Goal: Task Accomplishment & Management: Manage account settings

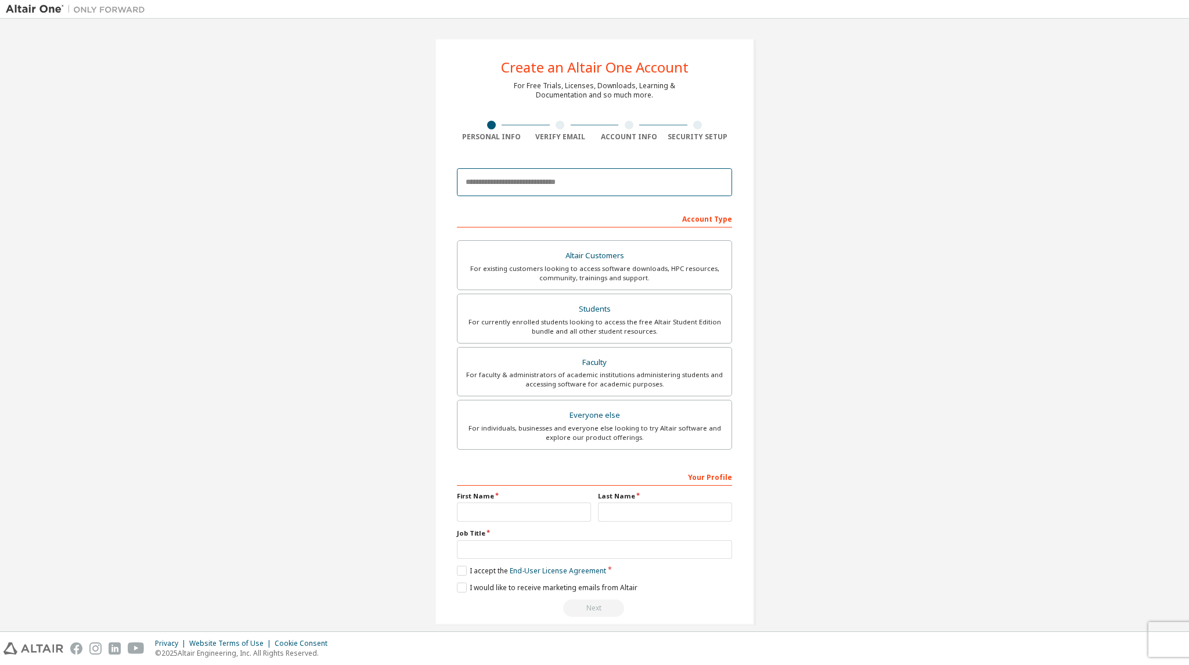
click at [545, 183] on input "email" at bounding box center [594, 182] width 275 height 28
type input "**********"
click at [599, 318] on div "For currently enrolled students looking to access the free Altair Student Editi…" at bounding box center [595, 327] width 260 height 19
click at [475, 509] on input "text" at bounding box center [524, 512] width 134 height 19
type input "*******"
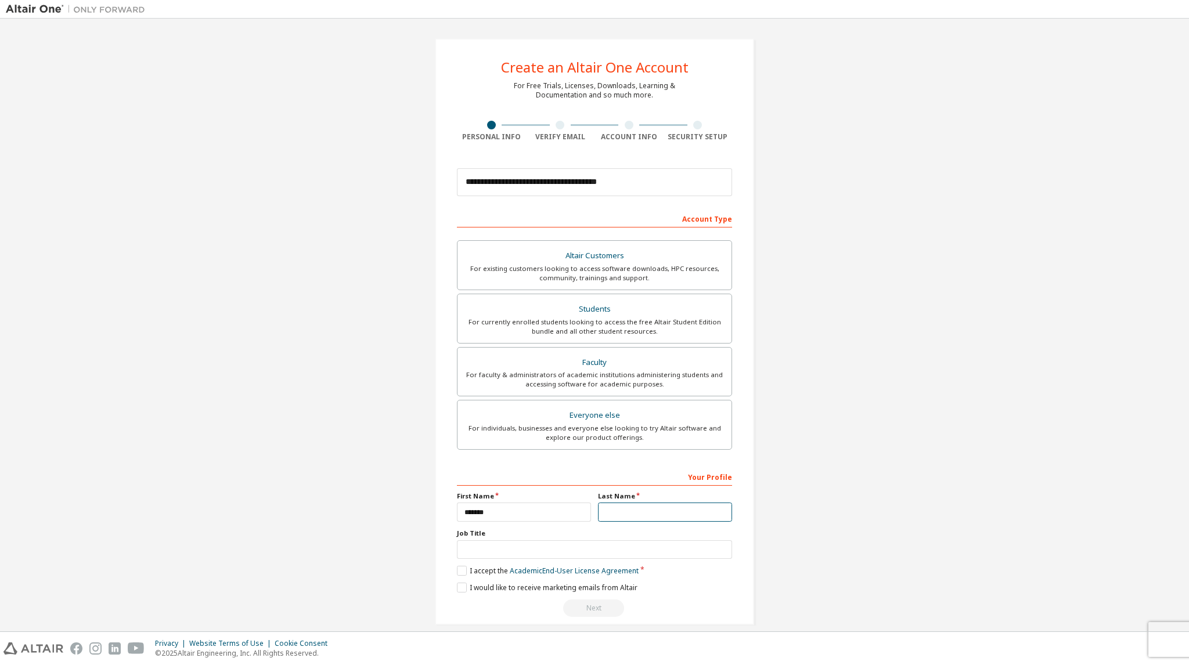
click at [616, 506] on input "text" at bounding box center [665, 512] width 134 height 19
type input "*****"
click at [460, 568] on label "I accept the Academic End-User License Agreement" at bounding box center [548, 571] width 182 height 10
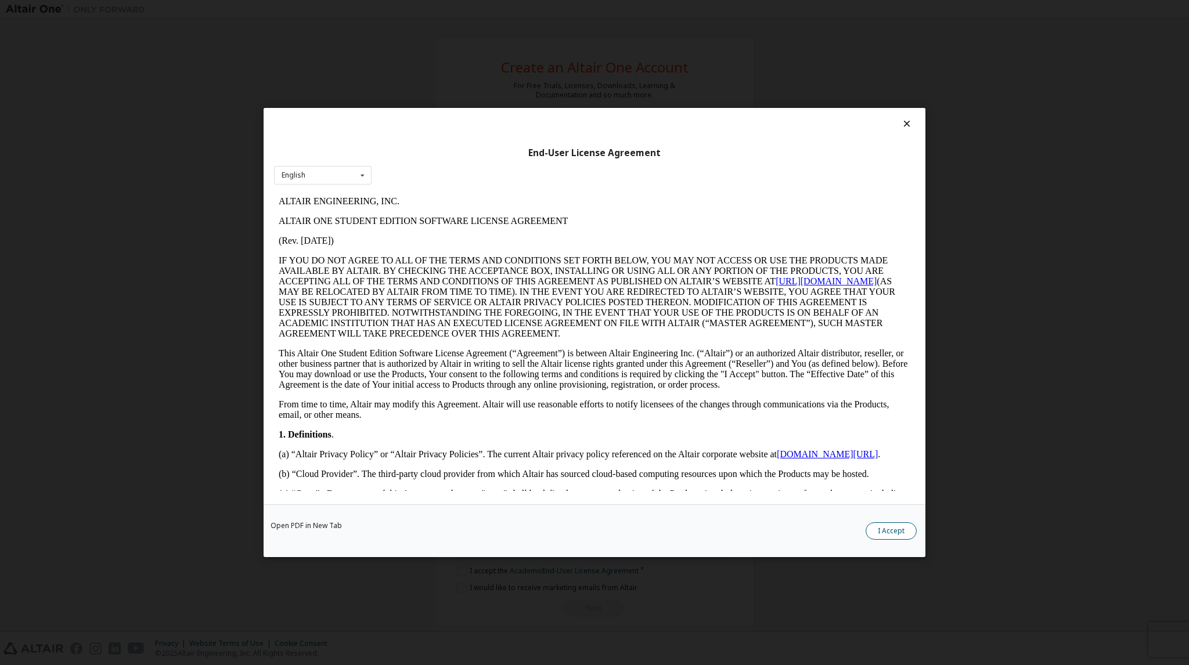
click at [898, 533] on button "I Accept" at bounding box center [891, 531] width 51 height 17
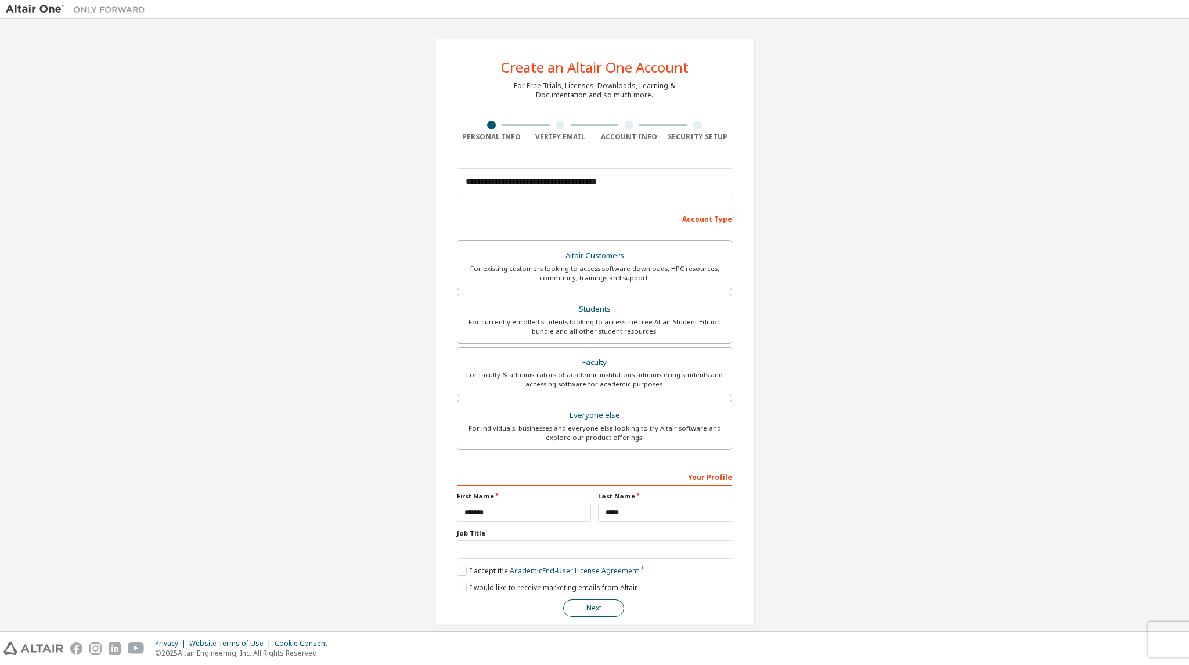
click at [570, 610] on button "Next" at bounding box center [593, 608] width 61 height 17
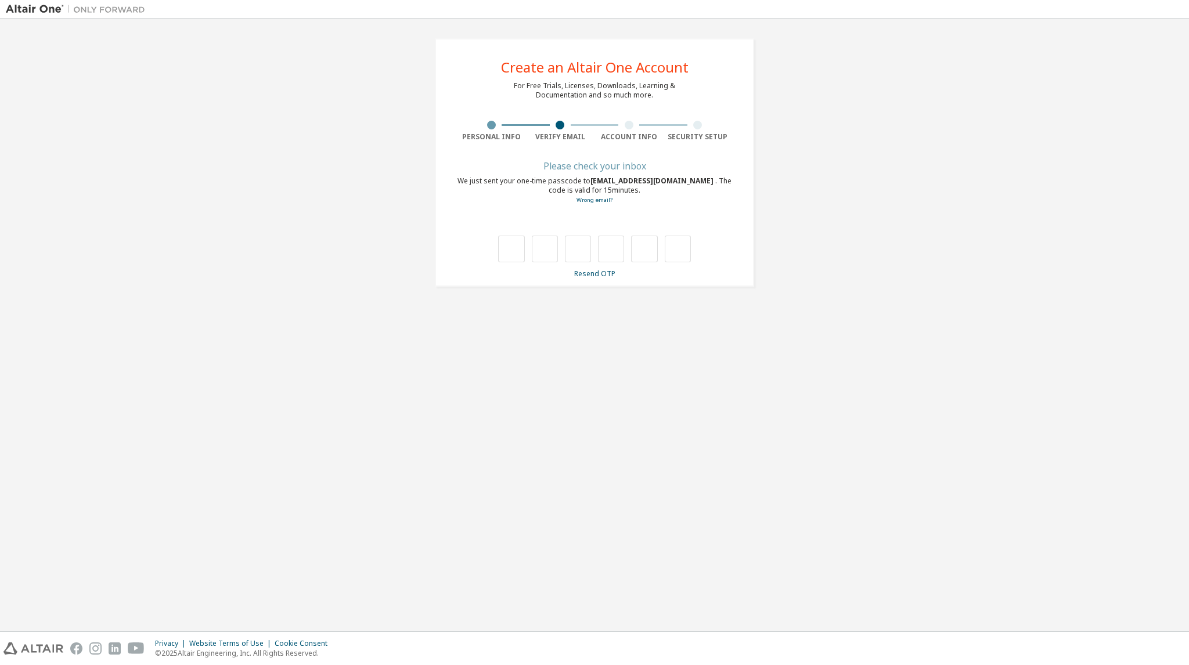
type input "*"
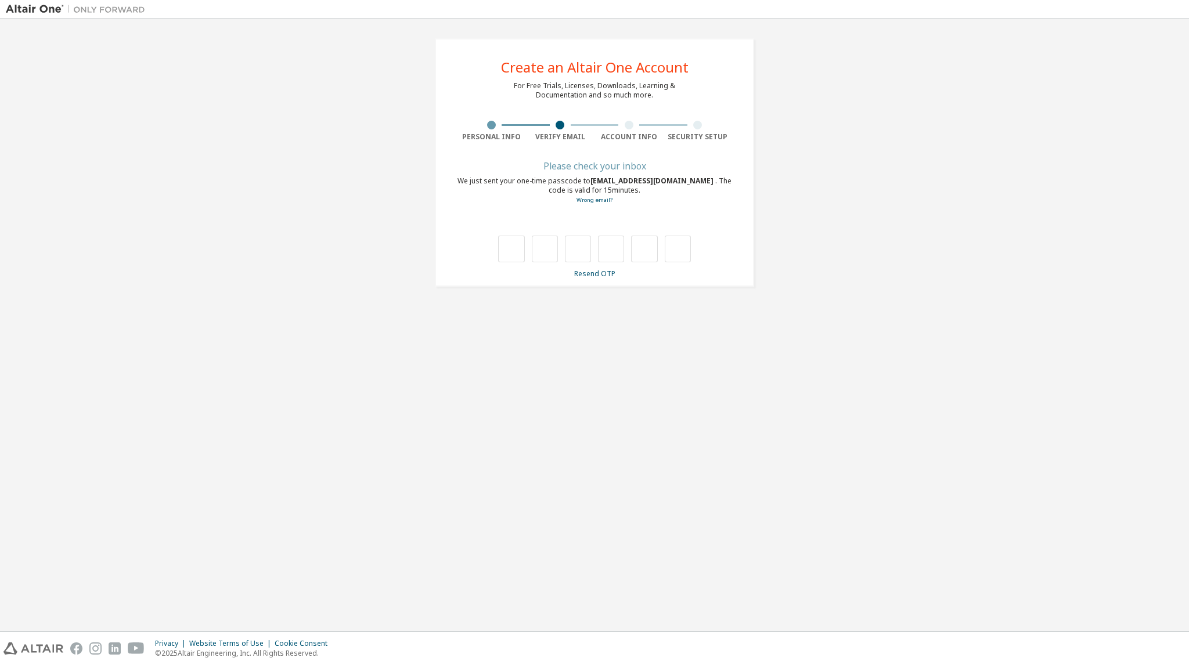
type input "*"
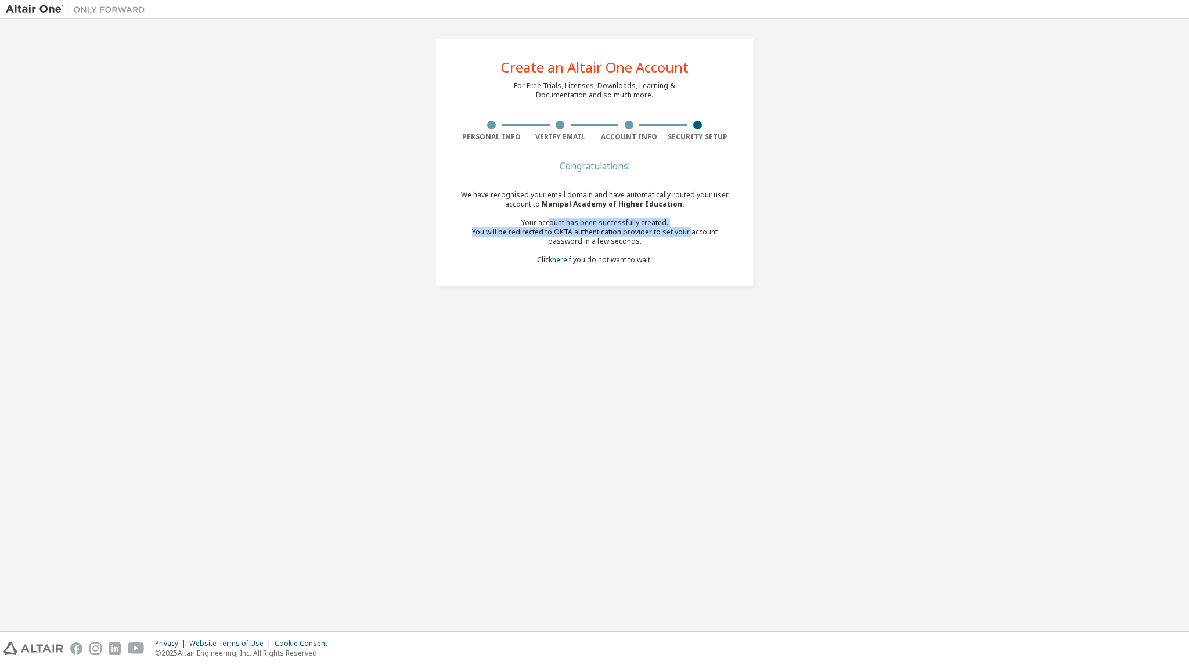
drag, startPoint x: 549, startPoint y: 223, endPoint x: 671, endPoint y: 232, distance: 122.9
click at [671, 232] on div "We have recognised your email domain and have automatically routed your user ac…" at bounding box center [594, 227] width 275 height 74
drag, startPoint x: 599, startPoint y: 242, endPoint x: 573, endPoint y: 228, distance: 30.1
click at [573, 228] on div "You will be redirected to OKTA authentication provider to set your account pass…" at bounding box center [594, 237] width 275 height 19
drag, startPoint x: 578, startPoint y: 260, endPoint x: 614, endPoint y: 257, distance: 36.7
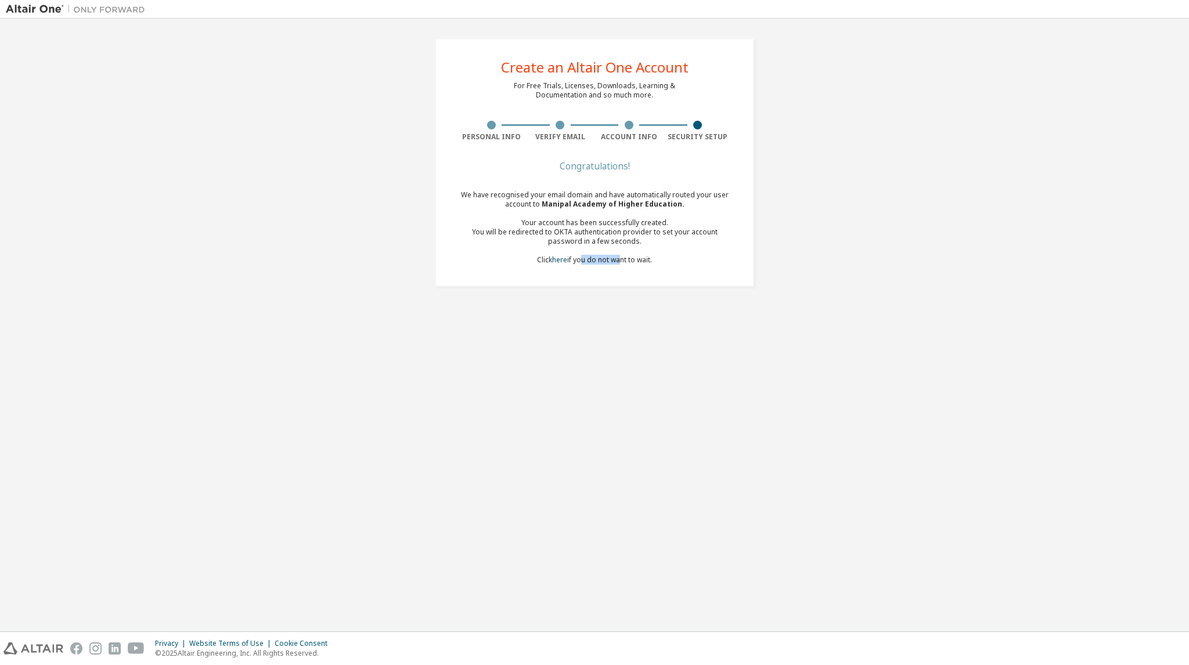
click at [614, 257] on div "We have recognised your email domain and have automatically routed your user ac…" at bounding box center [594, 227] width 275 height 74
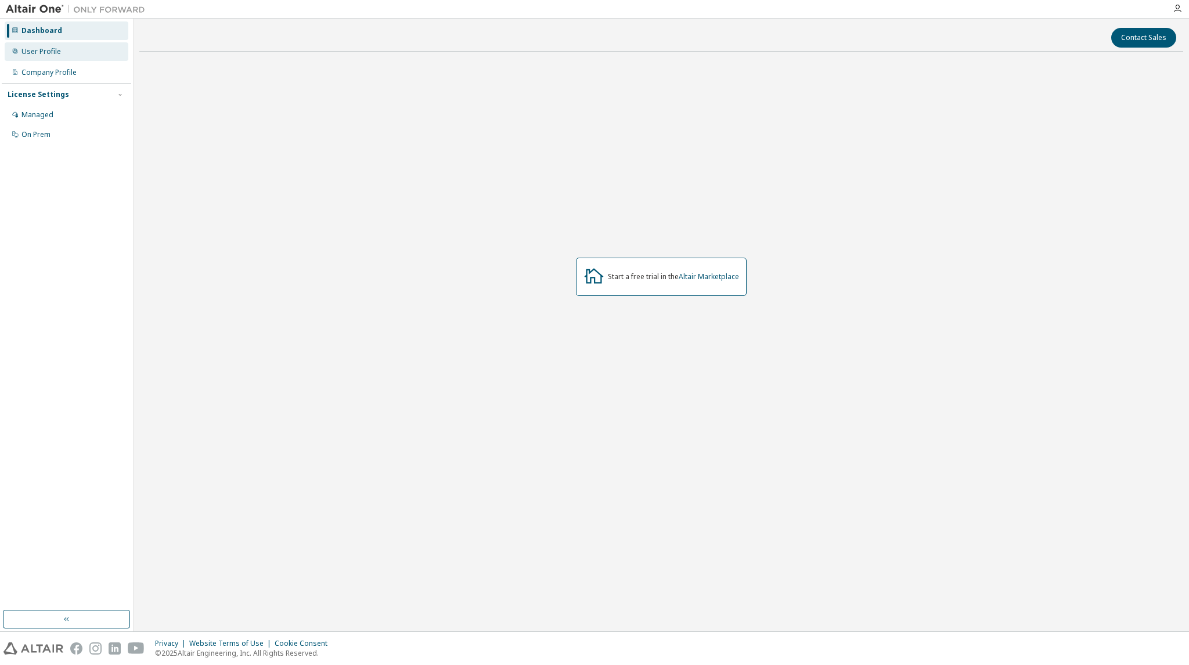
click at [62, 49] on div "User Profile" at bounding box center [67, 51] width 124 height 19
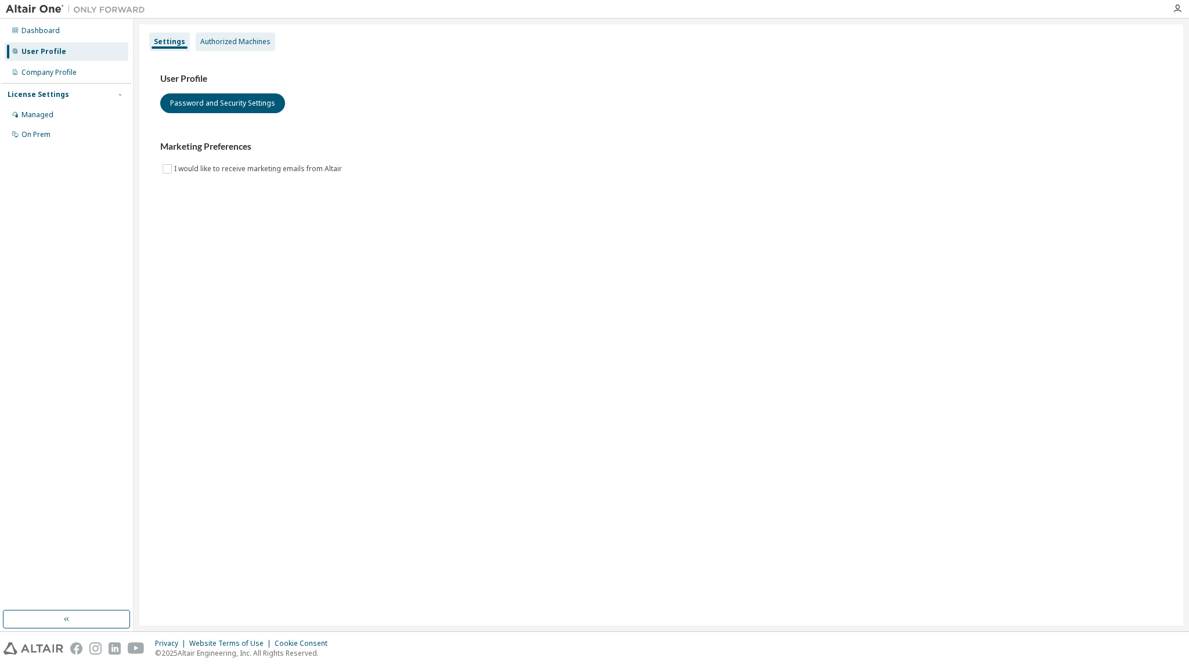
click at [250, 42] on div "Authorized Machines" at bounding box center [235, 41] width 70 height 9
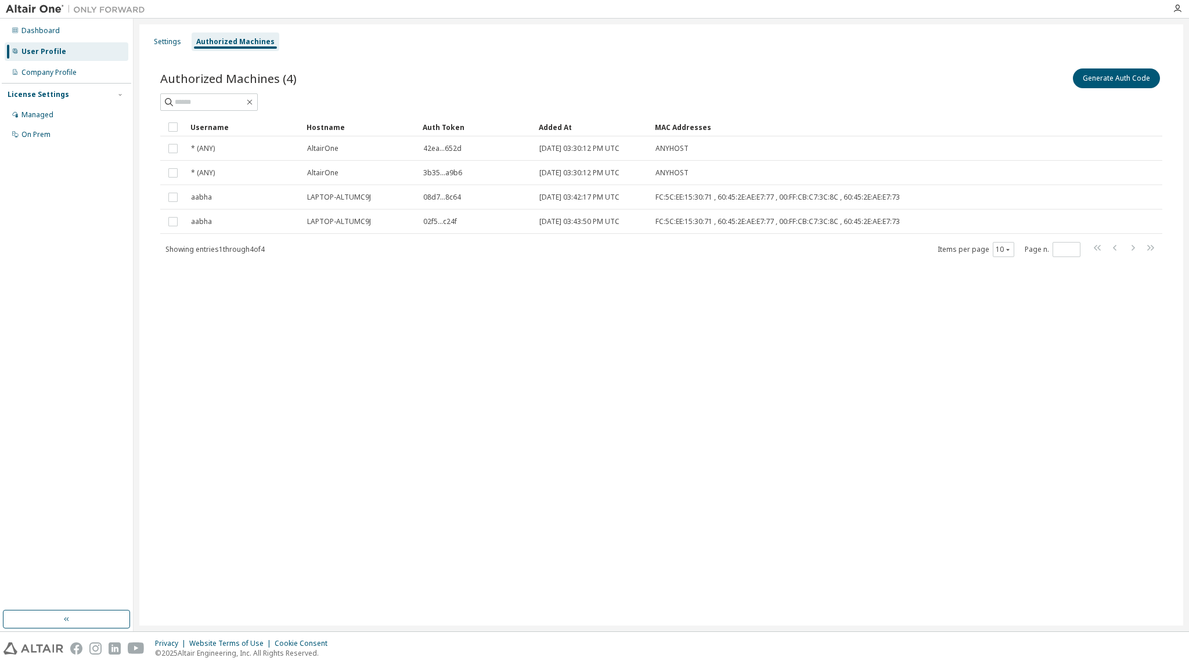
click at [303, 337] on div "Settings Authorized Machines Authorized Machines (4) Generate Auth Code Clear L…" at bounding box center [661, 325] width 1044 height 602
click at [58, 77] on div "Company Profile" at bounding box center [67, 72] width 124 height 19
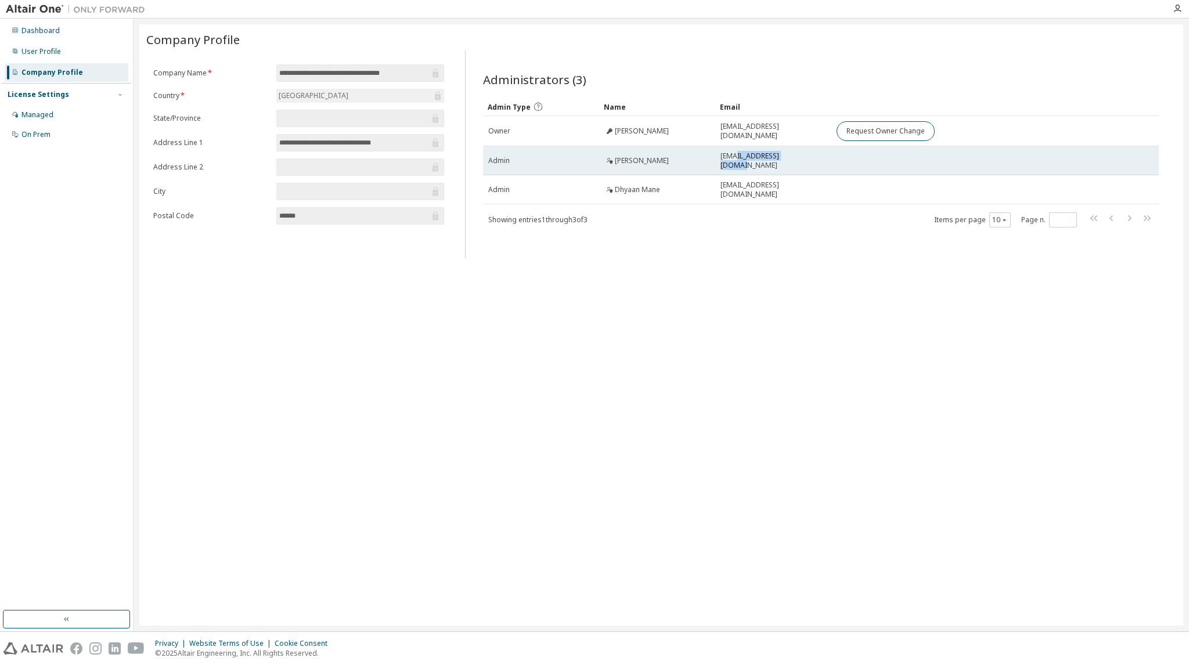
drag, startPoint x: 736, startPoint y: 158, endPoint x: 803, endPoint y: 159, distance: 67.4
click at [803, 159] on span "formulamanipal@manipal.edu" at bounding box center [774, 161] width 106 height 19
click at [753, 161] on span "formulamanipal@manipal.edu" at bounding box center [774, 161] width 106 height 19
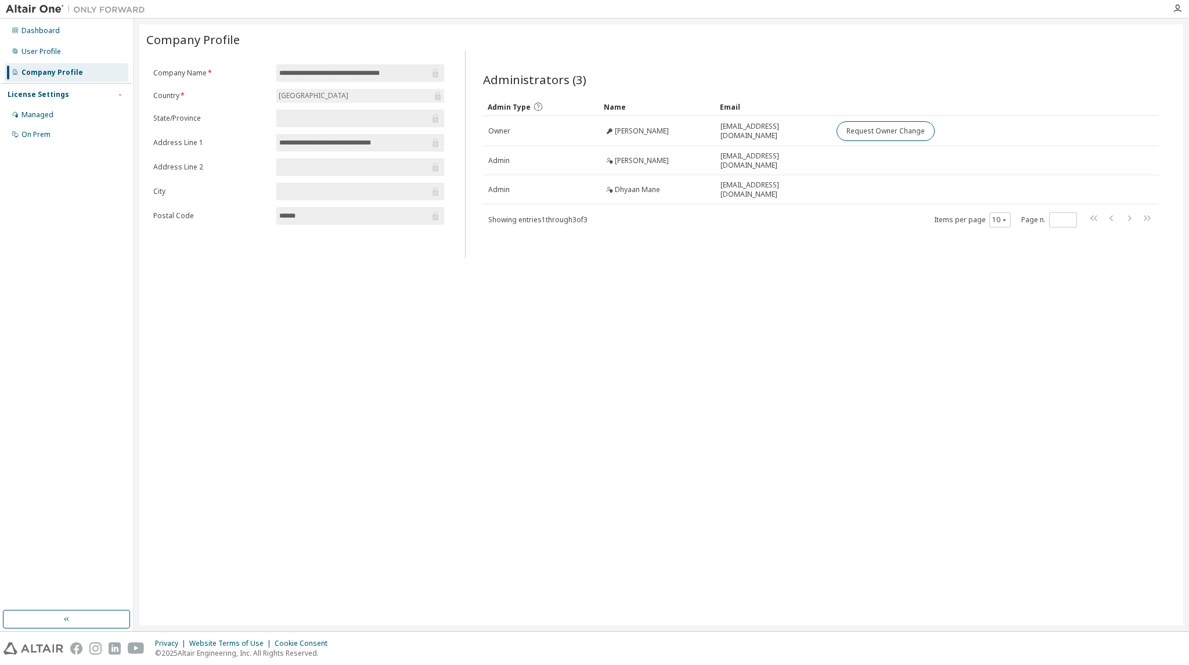
click at [767, 273] on div "**********" at bounding box center [661, 325] width 1044 height 602
click at [48, 113] on div "Managed" at bounding box center [37, 114] width 32 height 9
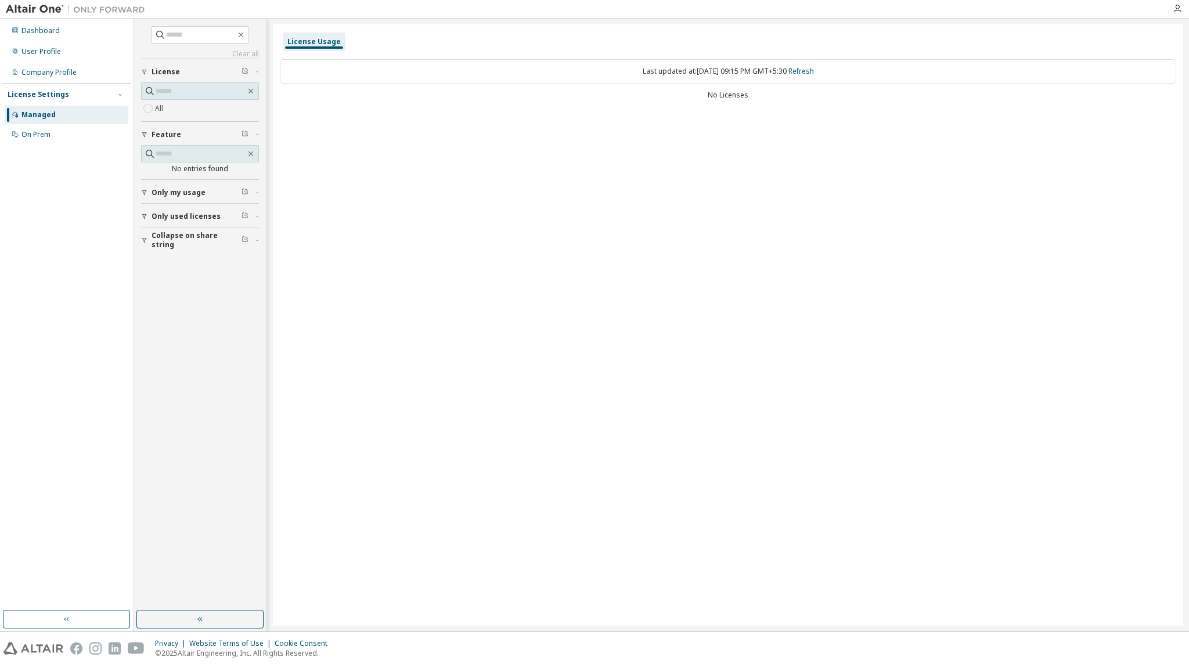
click at [204, 193] on div "Only my usage" at bounding box center [204, 192] width 104 height 9
click at [171, 246] on span "Only used licenses" at bounding box center [186, 250] width 69 height 9
click at [45, 38] on div "Dashboard" at bounding box center [67, 30] width 124 height 19
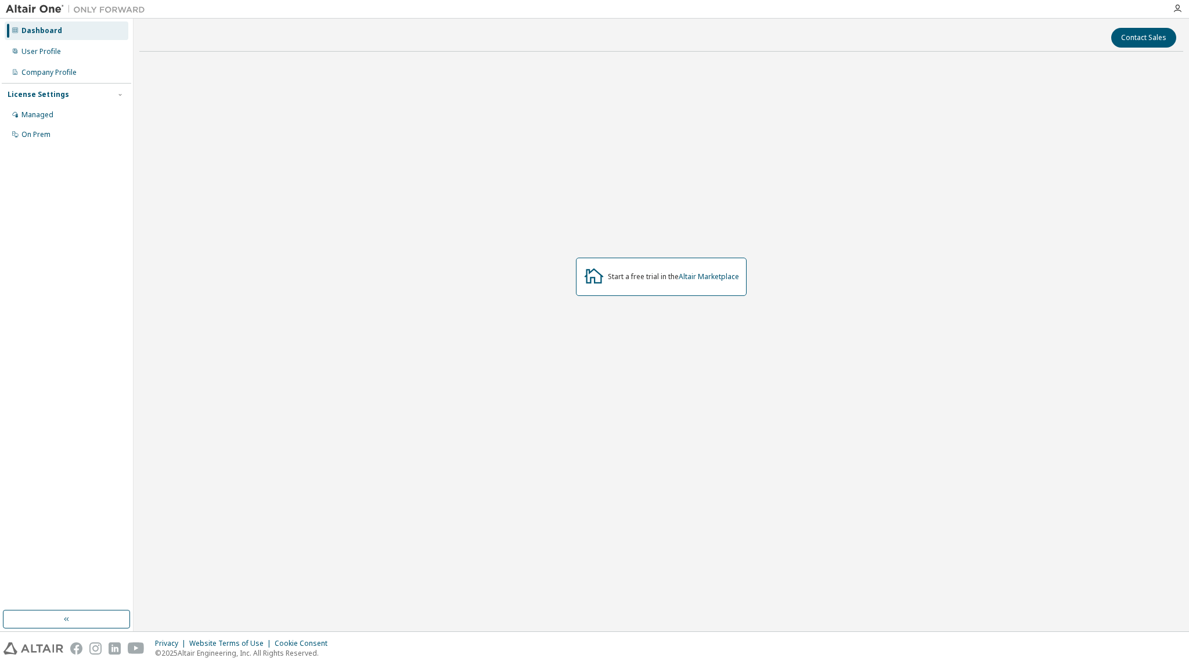
click at [1182, 10] on div at bounding box center [1177, 8] width 23 height 9
click at [1180, 10] on icon "button" at bounding box center [1177, 8] width 9 height 9
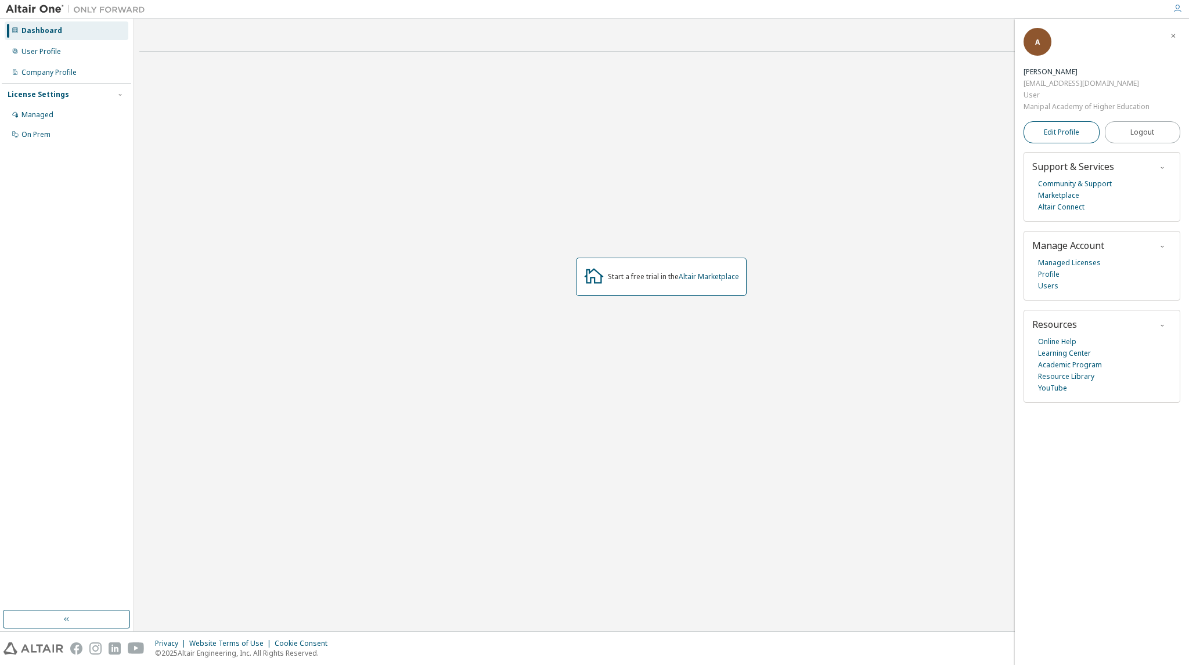
click at [1052, 128] on span "Edit Profile" at bounding box center [1061, 132] width 35 height 9
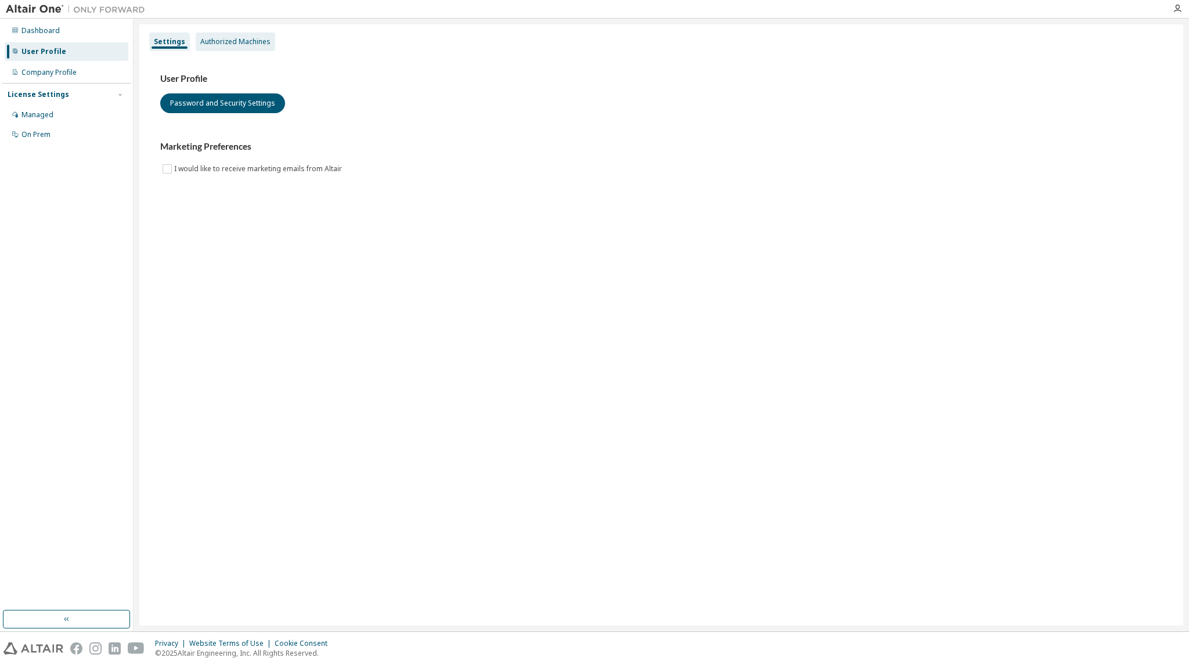
click at [239, 45] on div "Authorized Machines" at bounding box center [235, 41] width 70 height 9
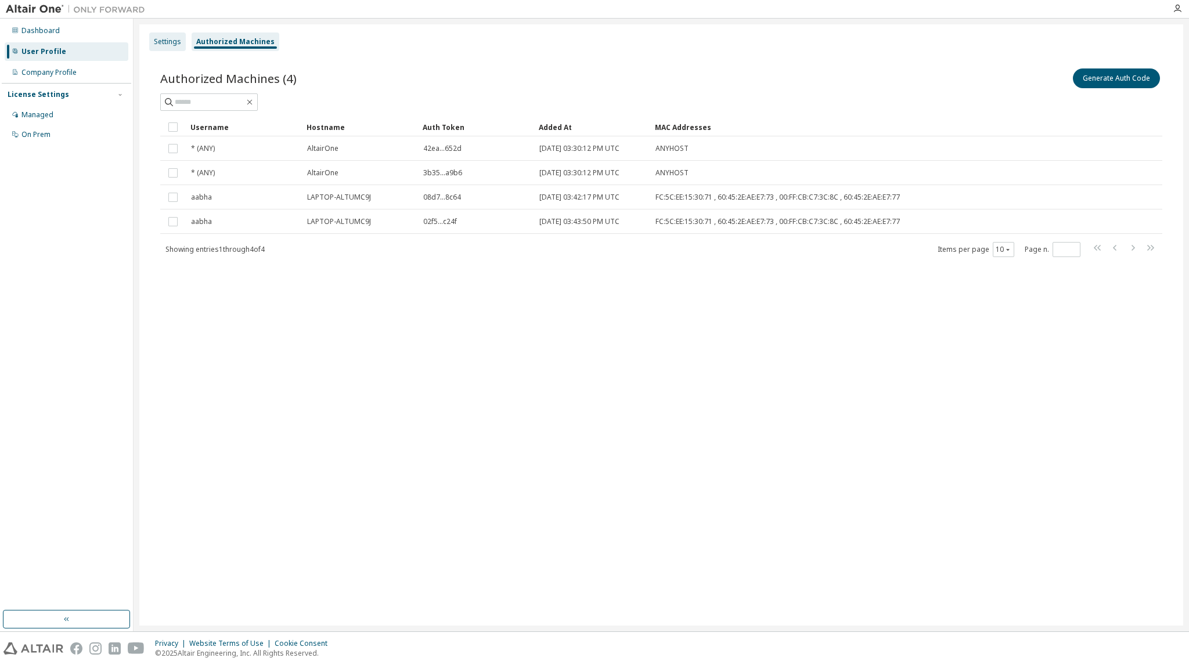
click at [156, 45] on div "Settings" at bounding box center [167, 41] width 27 height 9
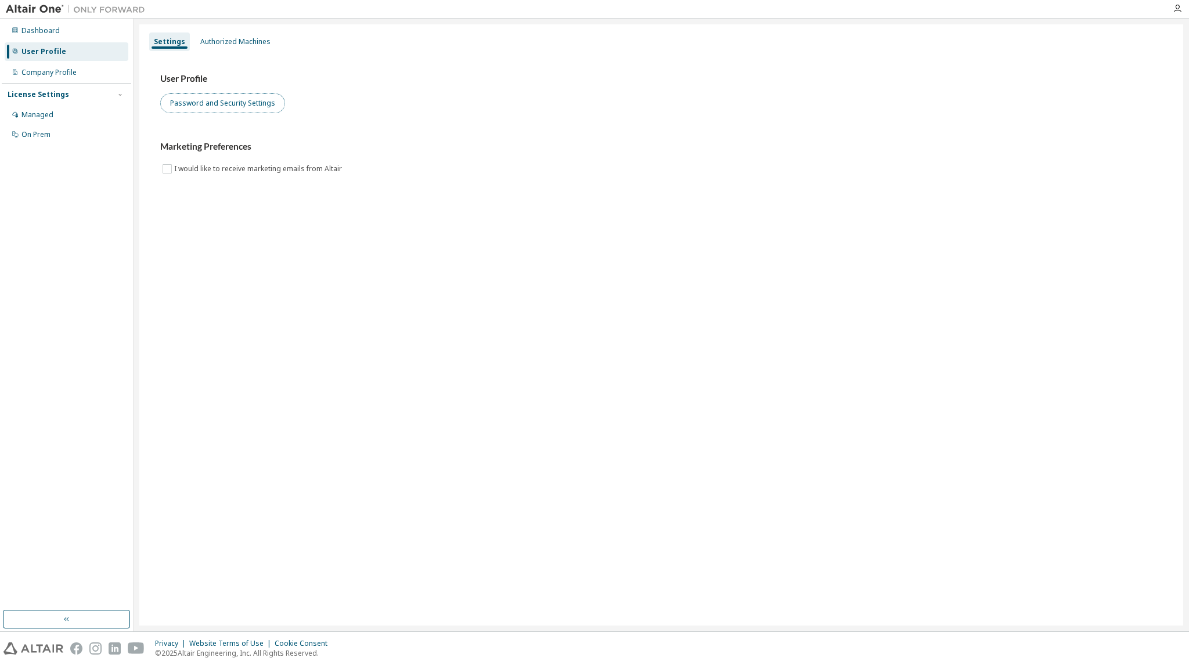
click at [218, 106] on button "Password and Security Settings" at bounding box center [222, 103] width 125 height 20
click at [247, 100] on button "Password and Security Settings" at bounding box center [222, 103] width 125 height 20
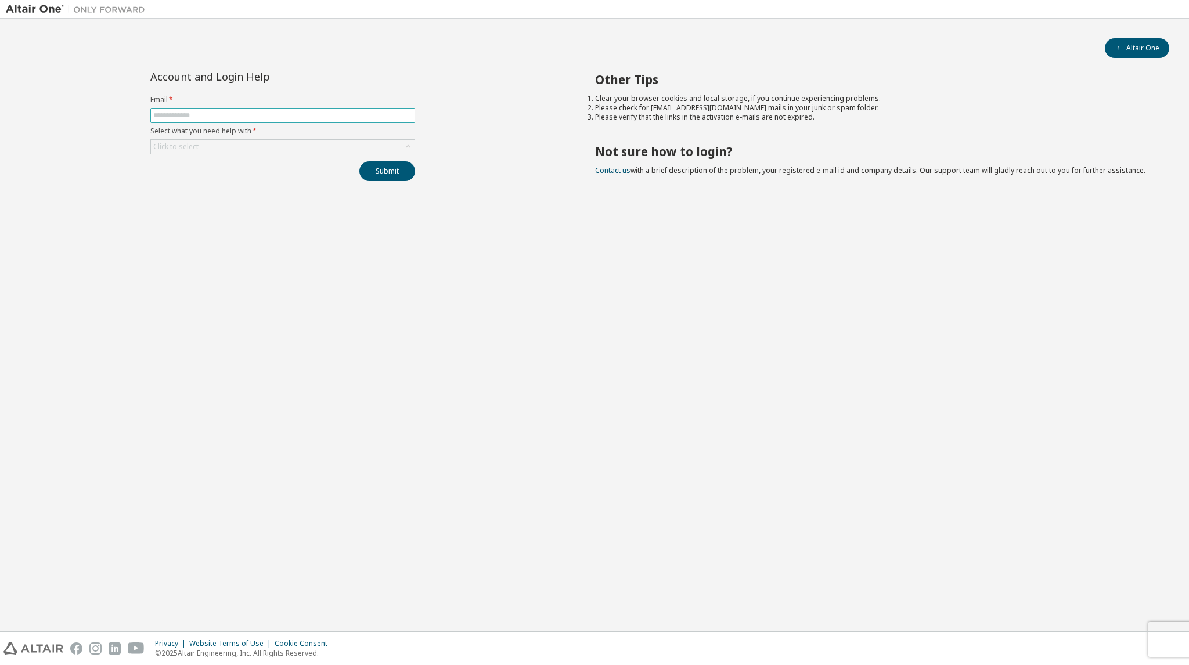
click at [308, 115] on input "text" at bounding box center [282, 115] width 259 height 9
click at [301, 147] on div "Click to select" at bounding box center [283, 147] width 264 height 14
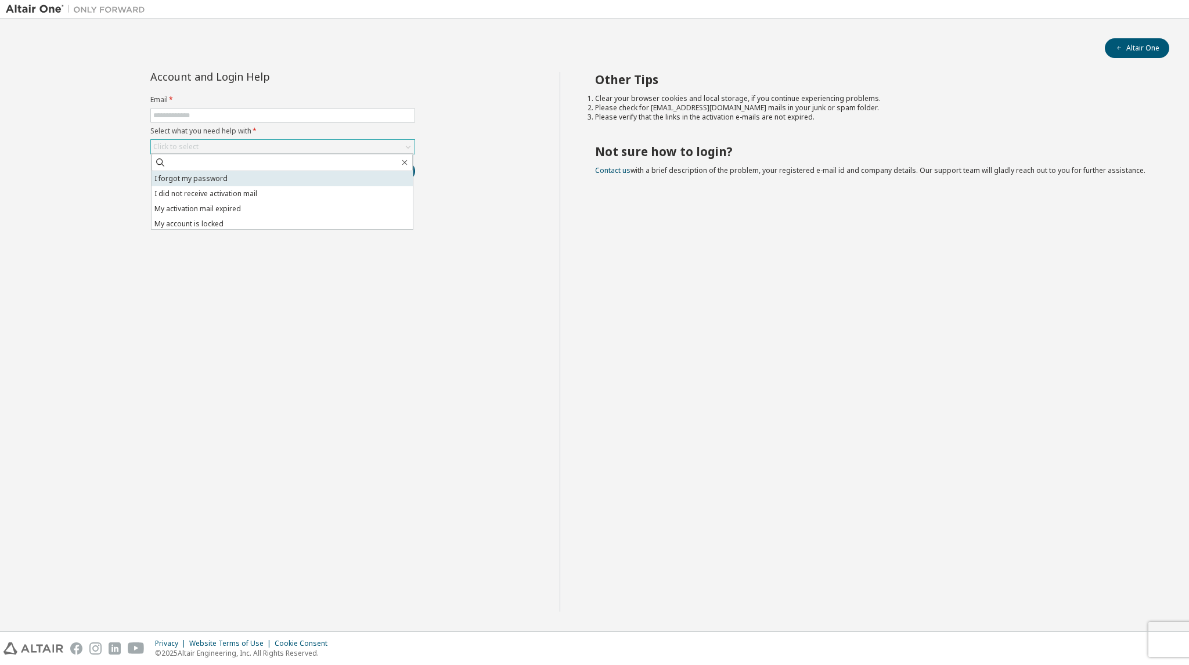
click at [294, 184] on li "I forgot my password" at bounding box center [282, 178] width 261 height 15
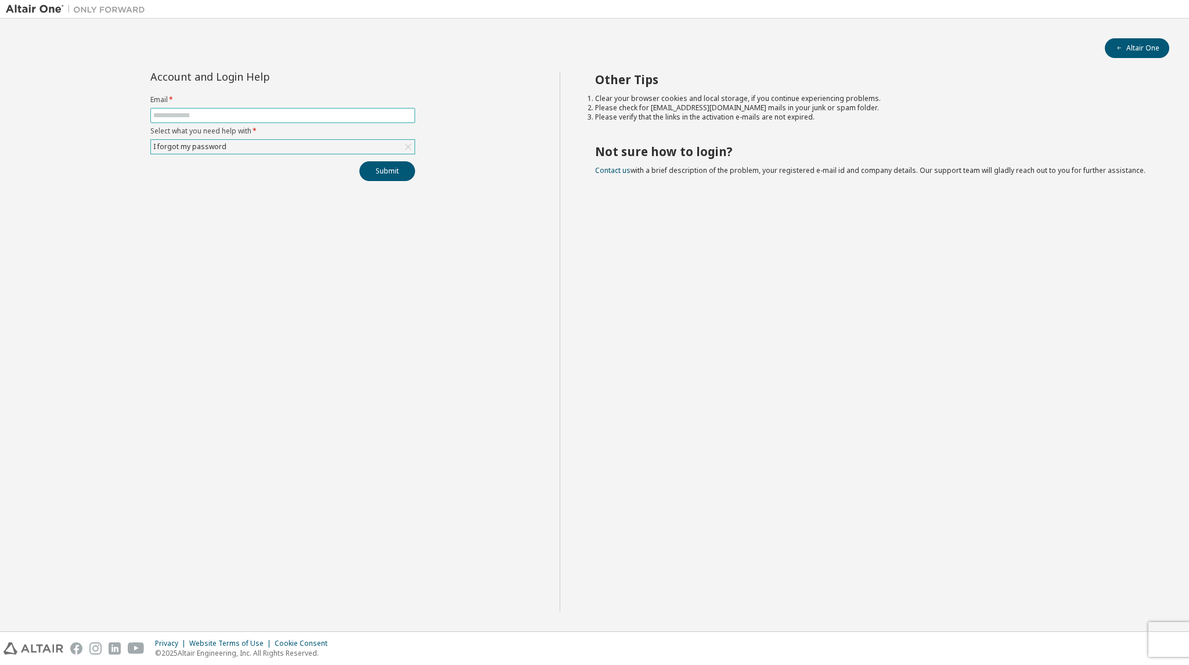
click at [309, 114] on input "text" at bounding box center [282, 115] width 259 height 9
type input "**********"
click at [386, 177] on button "Submit" at bounding box center [387, 171] width 56 height 20
click at [400, 175] on button "Submit" at bounding box center [387, 171] width 56 height 20
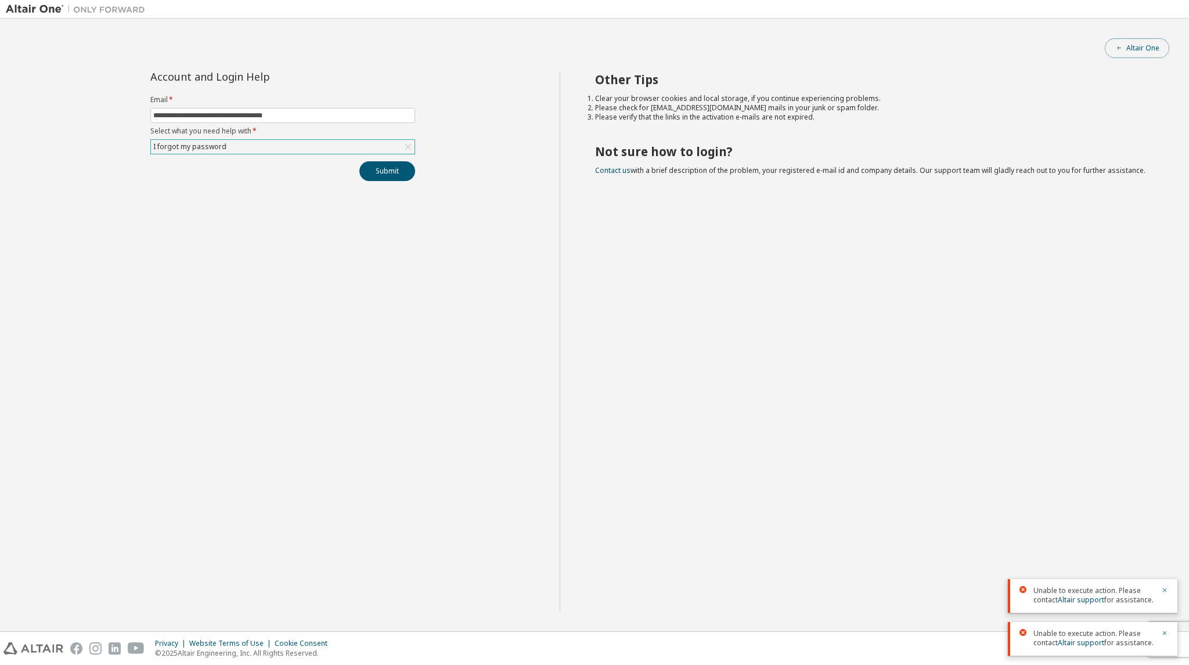
click at [1139, 47] on button "Altair One" at bounding box center [1137, 48] width 64 height 20
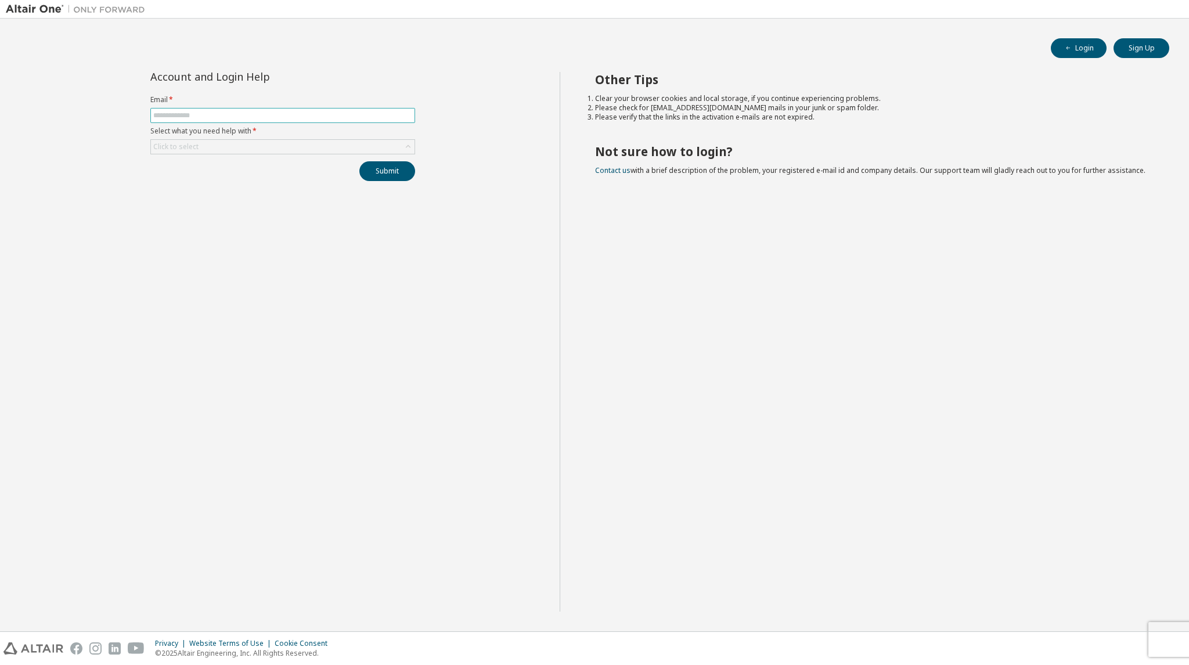
click at [381, 117] on input "text" at bounding box center [282, 115] width 259 height 9
click at [343, 142] on div "Click to select" at bounding box center [283, 147] width 264 height 14
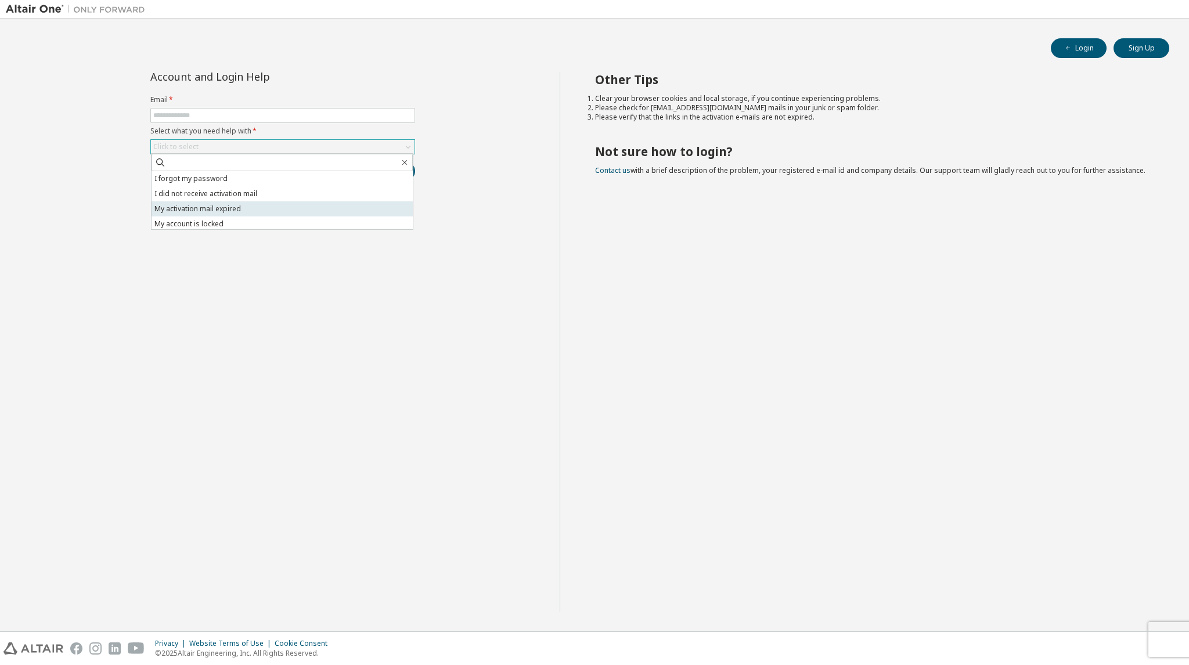
scroll to position [33, 0]
click at [254, 220] on li "I don't know but can't login" at bounding box center [282, 221] width 261 height 15
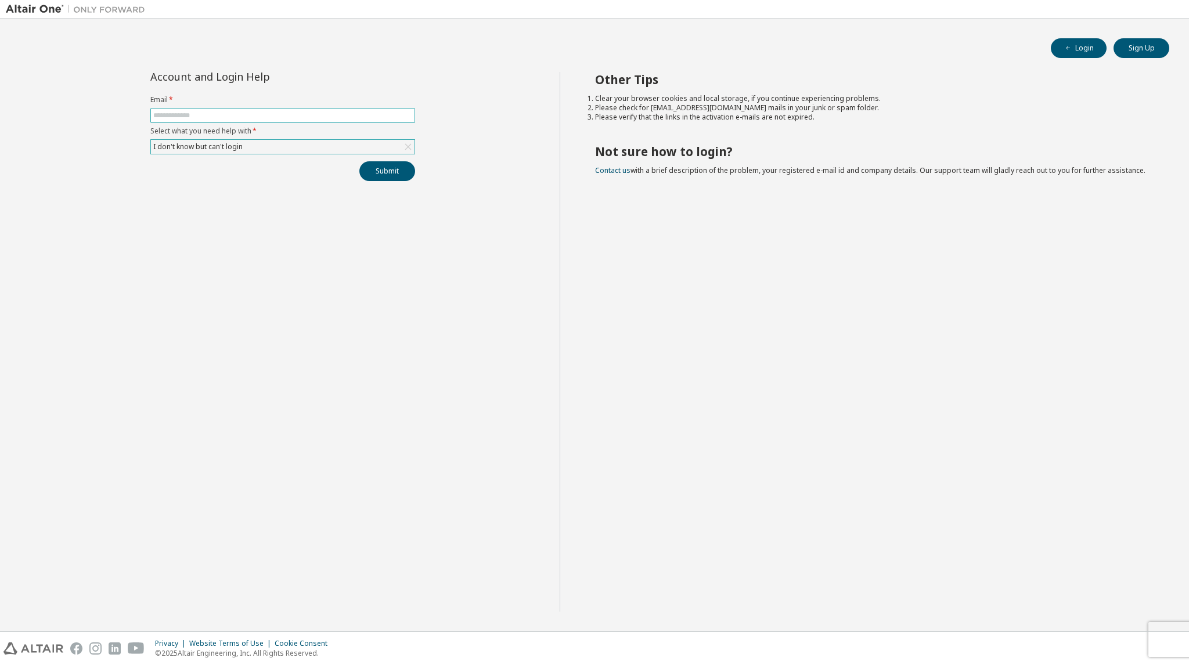
click at [298, 113] on input "text" at bounding box center [282, 115] width 259 height 9
type input "**********"
click at [373, 168] on button "Submit" at bounding box center [387, 171] width 56 height 20
click at [1048, 637] on span "Please contact Altair support for assistance." at bounding box center [1094, 638] width 121 height 19
click at [1110, 636] on link "Altair support" at bounding box center [1105, 634] width 46 height 10
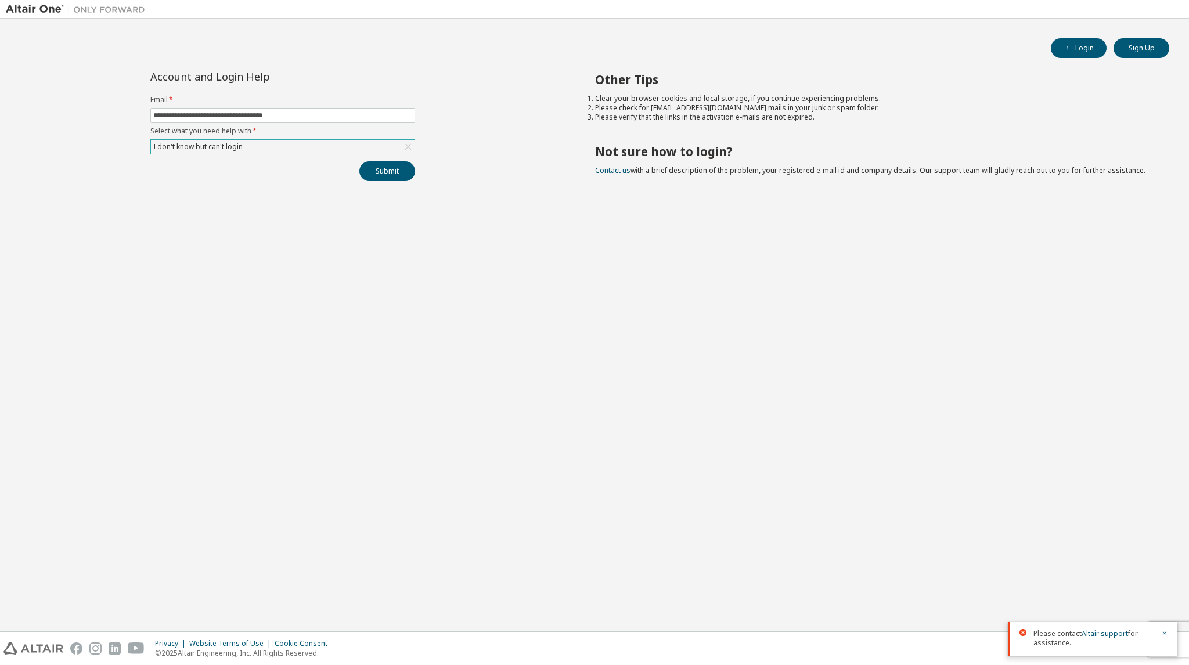
click at [826, 557] on div "Other Tips Clear your browser cookies and local storage, if you continue experi…" at bounding box center [872, 342] width 624 height 540
type input "**********"
click at [224, 148] on div "Click to select" at bounding box center [283, 147] width 264 height 14
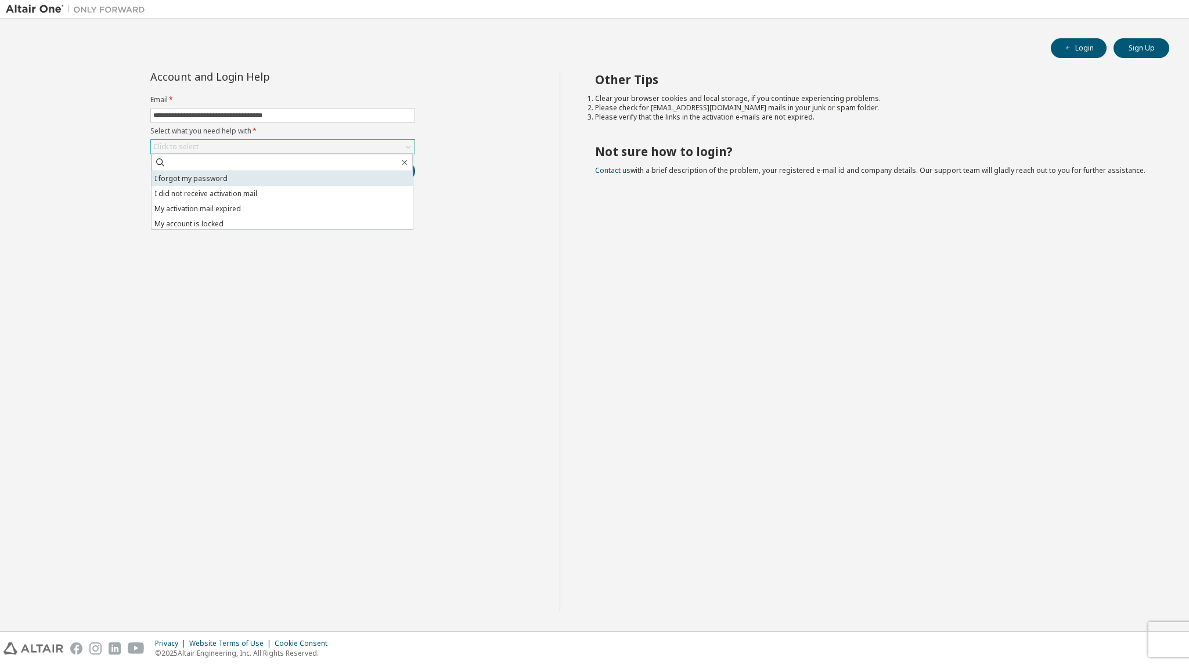
click at [228, 178] on li "I forgot my password" at bounding box center [282, 178] width 261 height 15
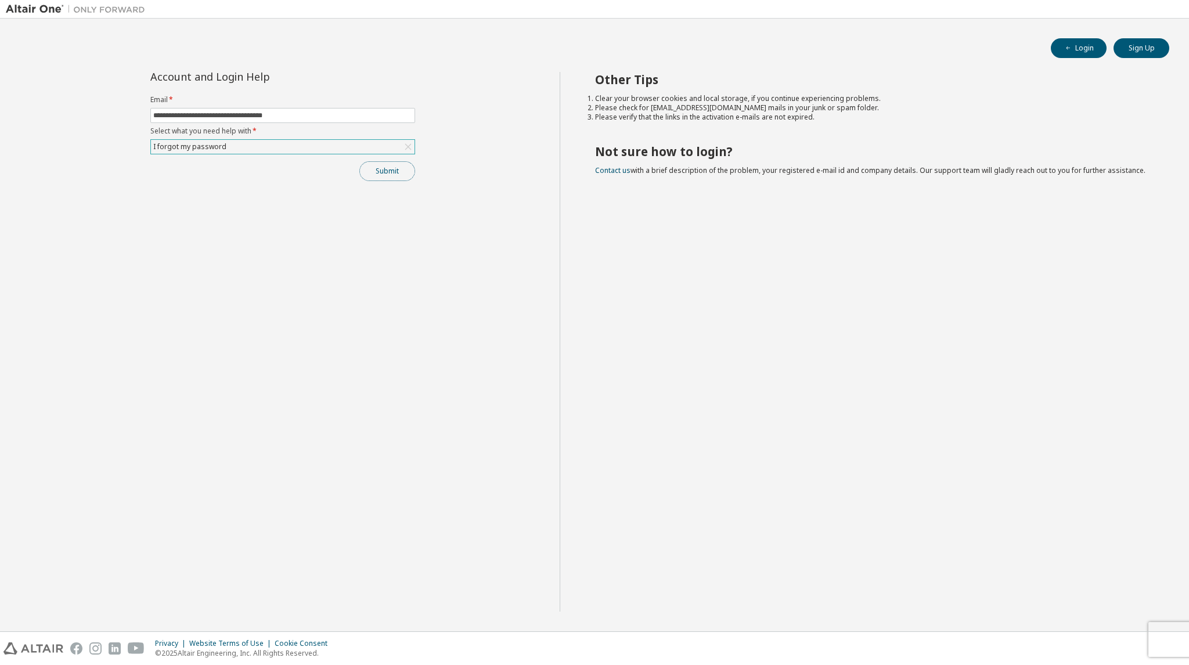
click at [383, 175] on button "Submit" at bounding box center [387, 171] width 56 height 20
